Goal: Find specific page/section: Find specific page/section

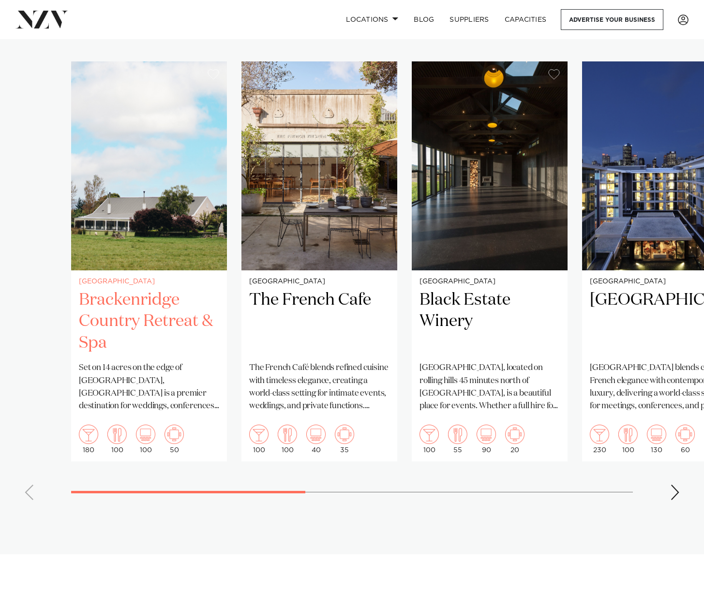
scroll to position [774, 0]
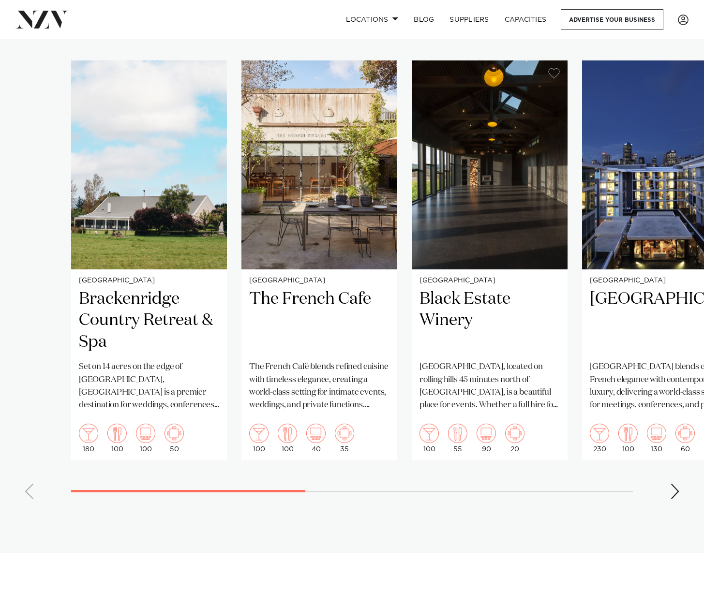
click at [680, 493] on swiper-container "Wellington Brackenridge Country Retreat & Spa Set on 14 acres on the edge of Ma…" at bounding box center [352, 283] width 704 height 447
click at [675, 492] on div "Next slide" at bounding box center [675, 491] width 10 height 15
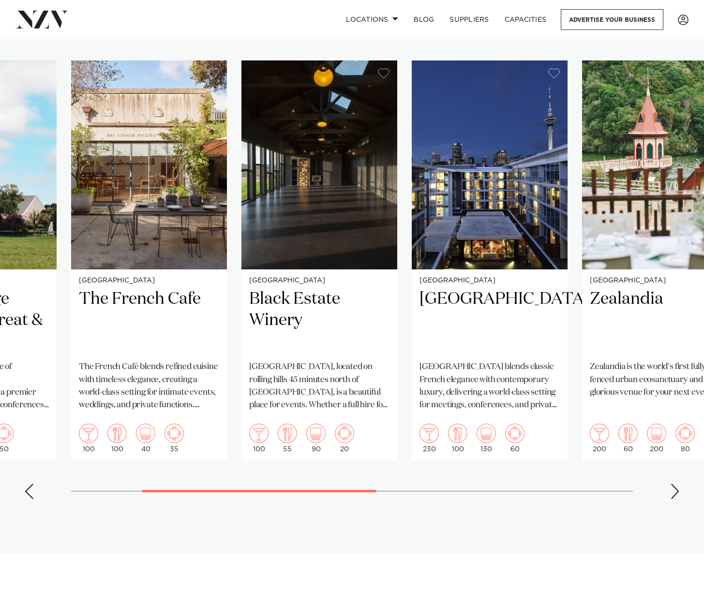
click at [675, 492] on div "Next slide" at bounding box center [675, 491] width 10 height 15
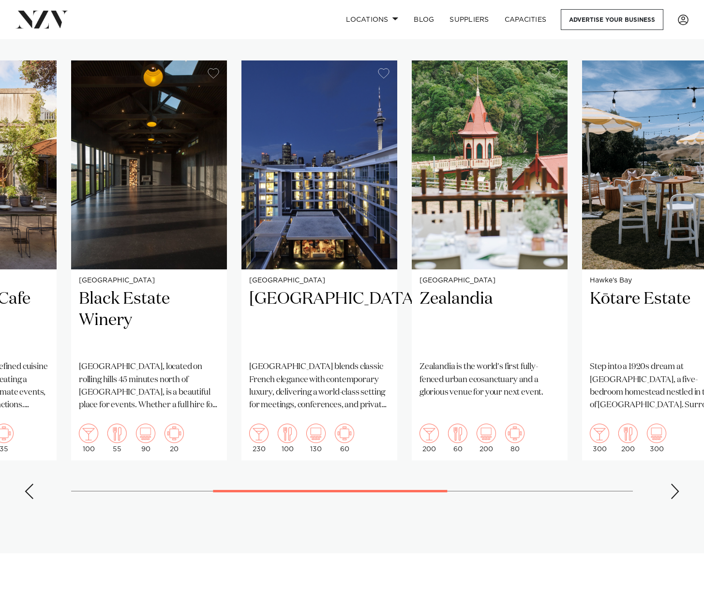
click at [675, 492] on div "Next slide" at bounding box center [675, 491] width 10 height 15
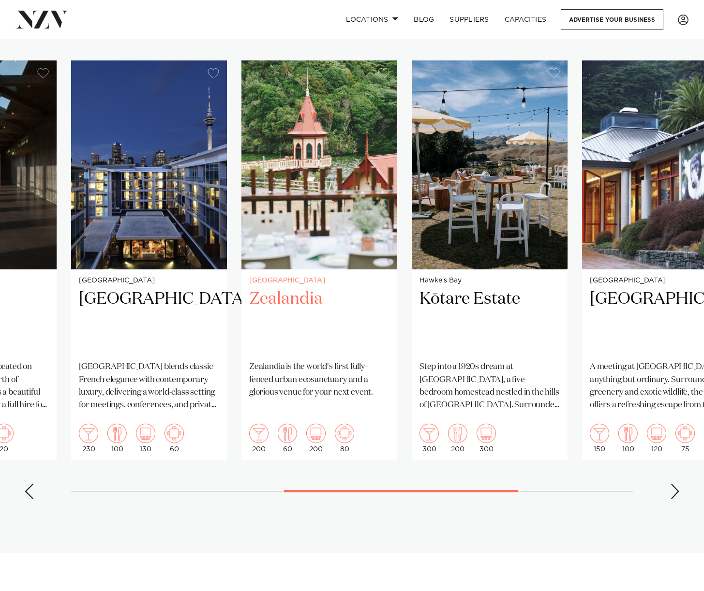
click at [274, 304] on h2 "Zealandia" at bounding box center [319, 320] width 140 height 65
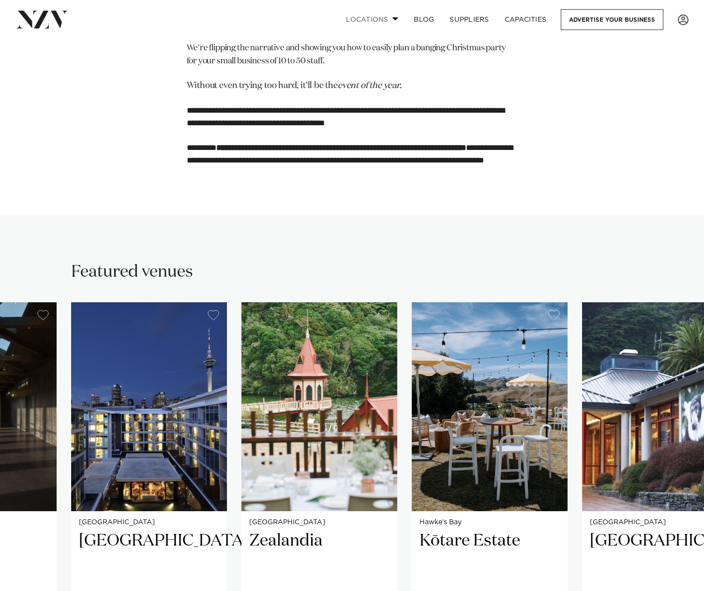
drag, startPoint x: 381, startPoint y: 13, endPoint x: 381, endPoint y: 19, distance: 5.8
click at [381, 15] on link "Locations" at bounding box center [372, 19] width 68 height 21
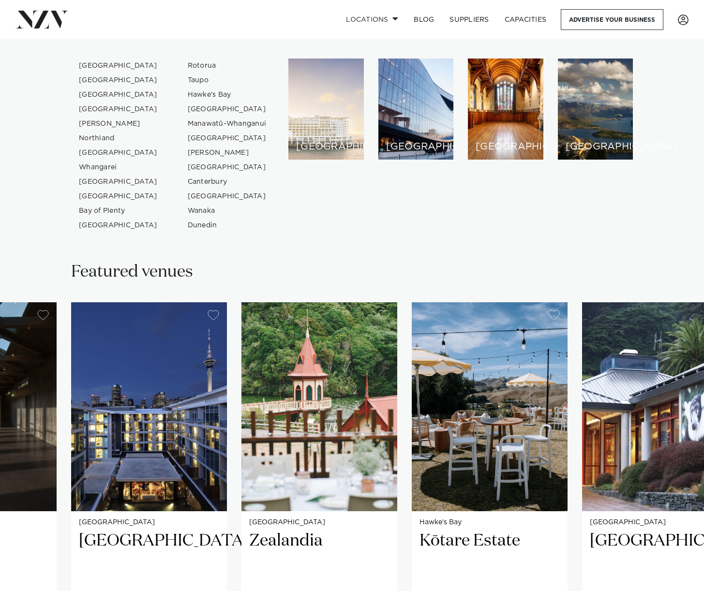
click at [319, 144] on h6 "[GEOGRAPHIC_DATA]" at bounding box center [326, 147] width 60 height 10
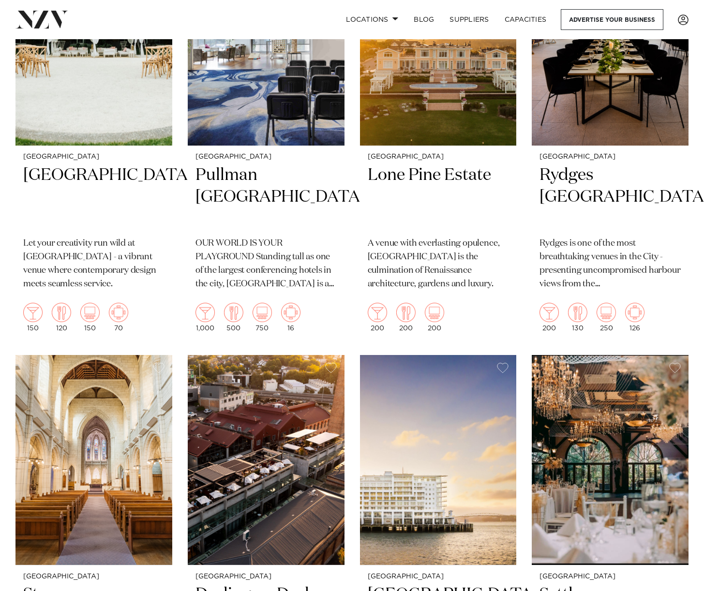
scroll to position [2177, 0]
